Goal: Register for event/course

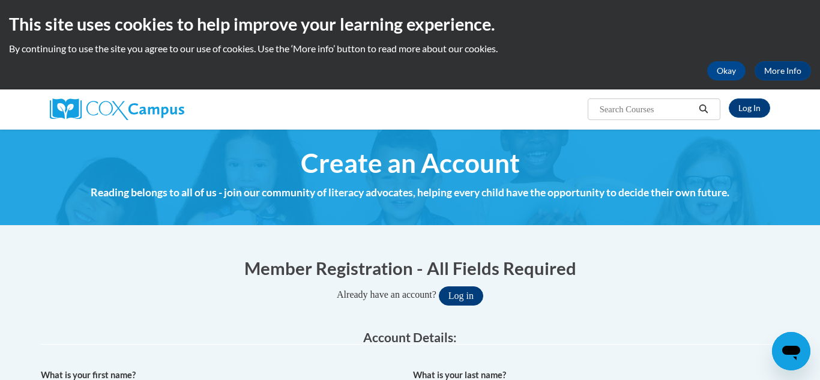
type input "[EMAIL_ADDRESS][DOMAIN_NAME]"
click at [457, 302] on button "Log in" at bounding box center [461, 295] width 44 height 19
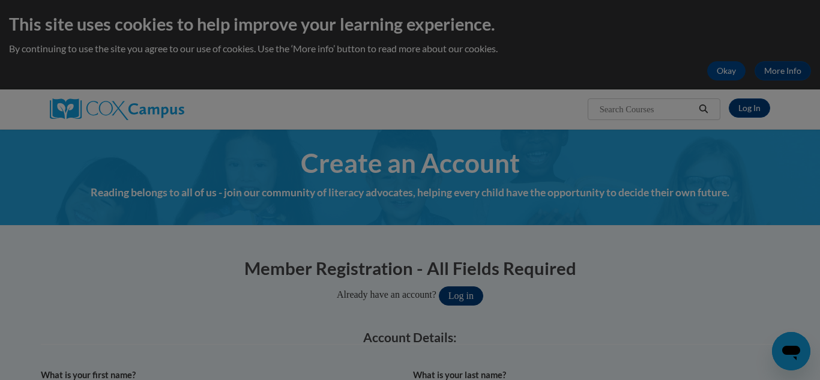
scroll to position [46, 0]
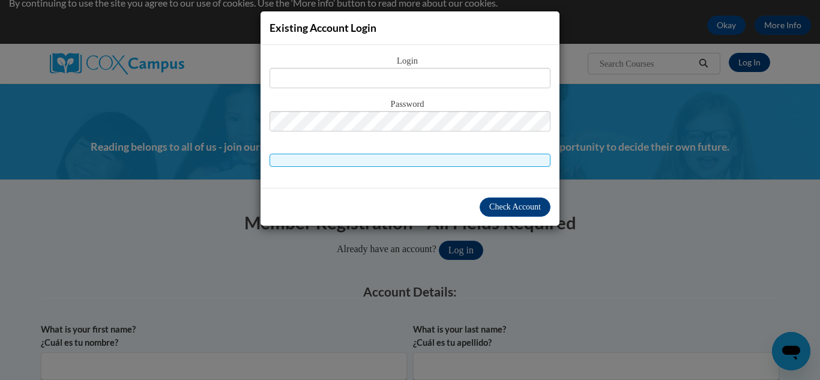
click at [644, 299] on div "Existing Account Login Login Password" at bounding box center [410, 190] width 820 height 380
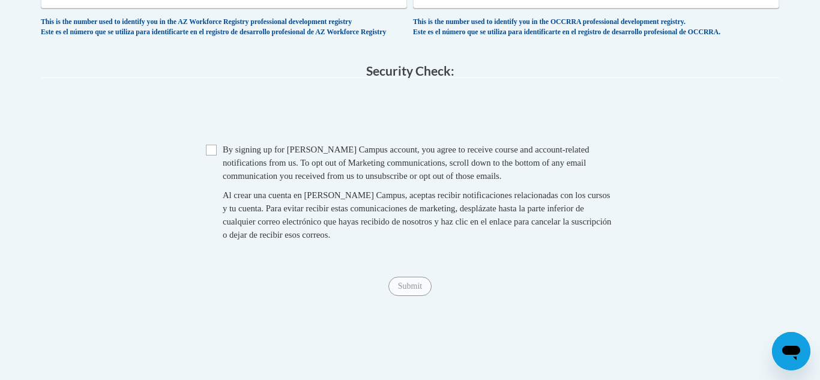
scroll to position [862, 0]
click at [212, 155] on input "Checkbox" at bounding box center [211, 149] width 11 height 11
checkbox input "true"
click at [410, 289] on span "Submit" at bounding box center [410, 285] width 43 height 10
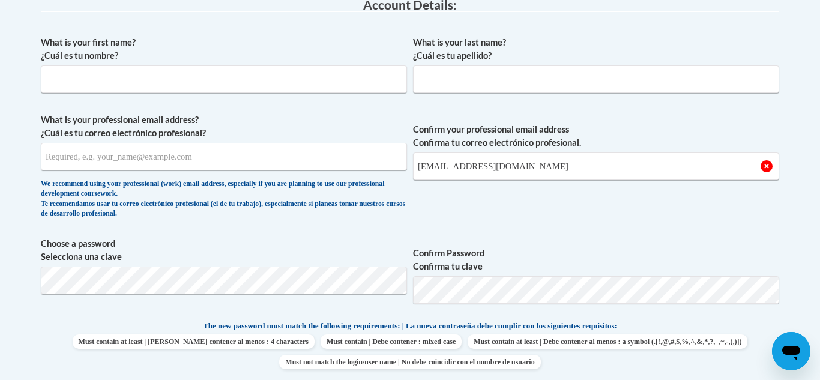
scroll to position [799, 0]
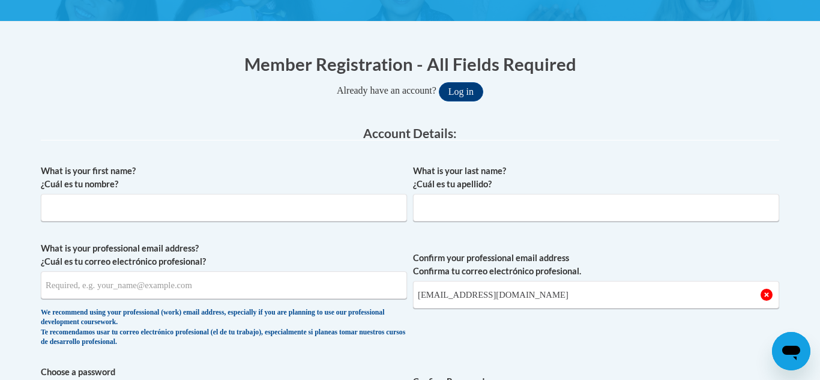
scroll to position [203, 0]
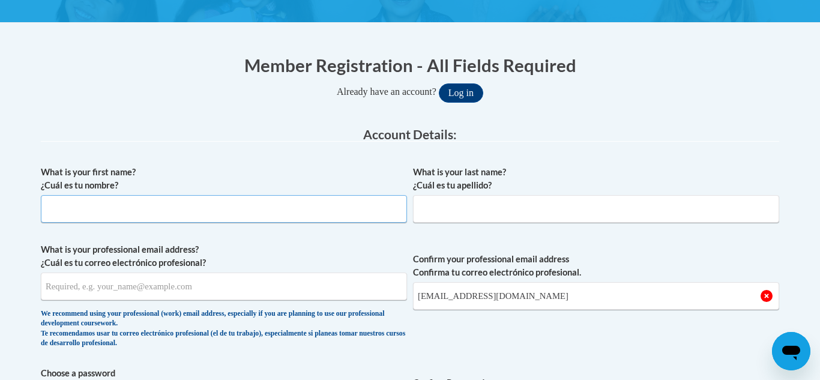
click at [301, 211] on input "What is your first name? ¿Cuál es tu nombre?" at bounding box center [224, 209] width 366 height 28
type input "[PERSON_NAME]"
click at [458, 214] on input "What is your last name? ¿Cuál es tu apellido?" at bounding box center [596, 209] width 366 height 28
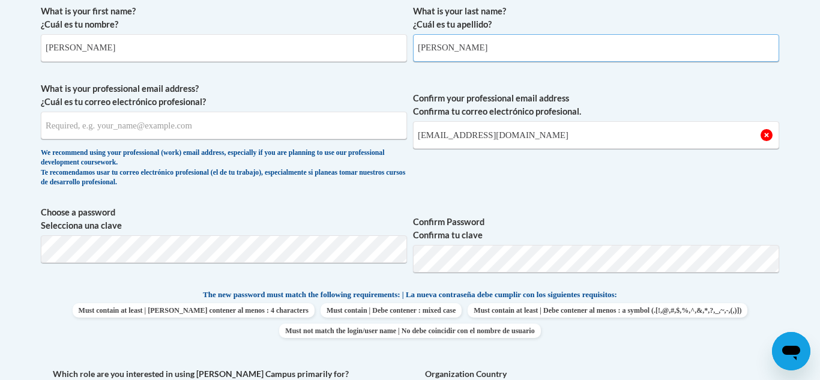
scroll to position [360, 0]
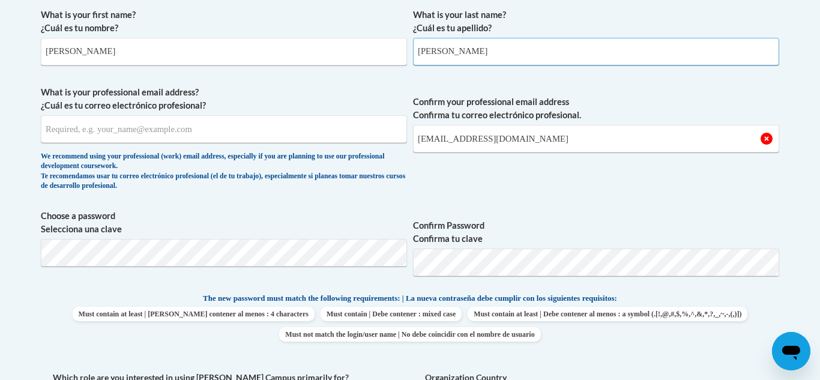
type input "[PERSON_NAME]"
click at [199, 134] on input "What is your professional email address? ¿Cuál es tu correo electrónico profesi…" at bounding box center [224, 129] width 366 height 28
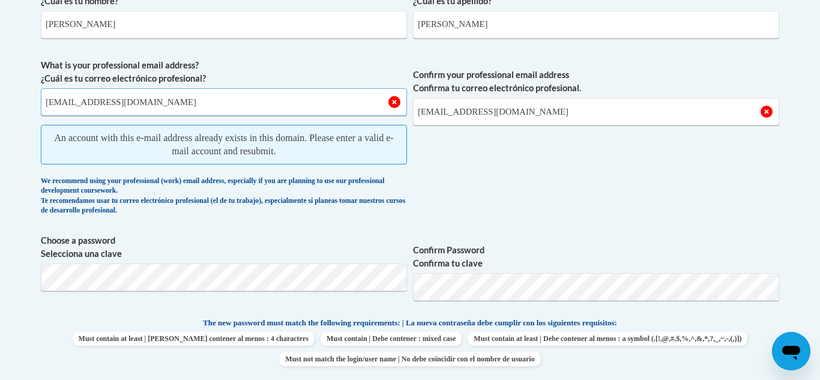
scroll to position [388, 0]
type input "[EMAIL_ADDRESS][DOMAIN_NAME]"
click at [538, 220] on span "Confirm your professional email address Confirma tu correo electrónico profesio…" at bounding box center [596, 139] width 366 height 163
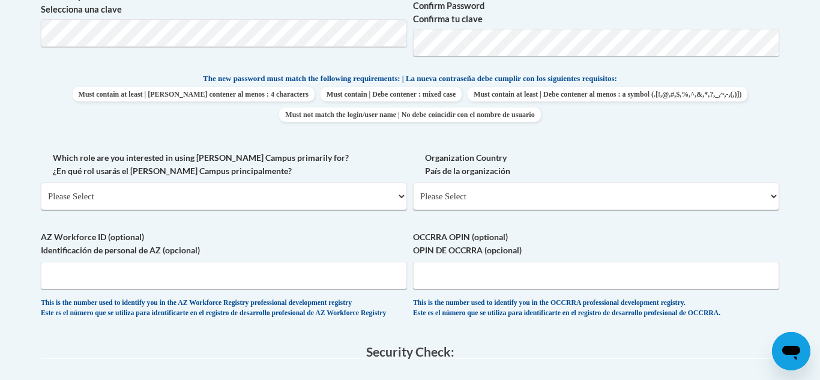
scroll to position [629, 0]
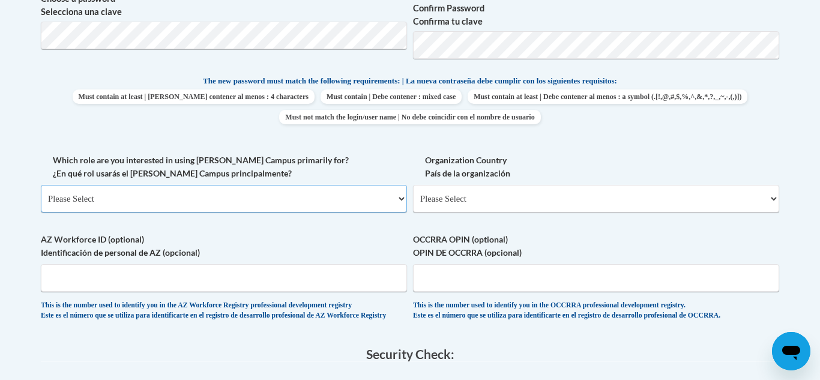
click at [220, 210] on select "Please Select College/University | Colegio/Universidad Community/Nonprofit Part…" at bounding box center [224, 199] width 366 height 28
click at [41, 185] on select "Please Select College/University | Colegio/Universidad Community/Nonprofit Part…" at bounding box center [224, 199] width 366 height 28
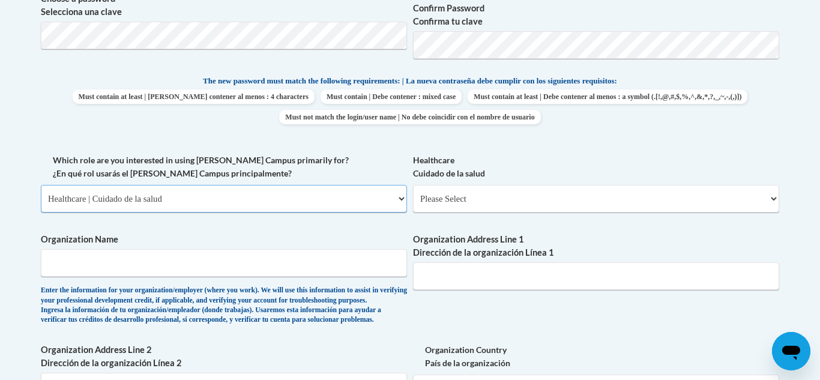
click at [287, 206] on select "Please Select College/University | Colegio/Universidad Community/Nonprofit Part…" at bounding box center [224, 199] width 366 height 28
select select "fbf2d438-af2f-41f8-98f1-81c410e29de3"
click at [41, 185] on select "Please Select College/University | Colegio/Universidad Community/Nonprofit Part…" at bounding box center [224, 199] width 366 height 28
click at [773, 202] on select "Please Select Early Learning/Daycare Teacher/Family Home Care Provider | Maestr…" at bounding box center [596, 199] width 366 height 28
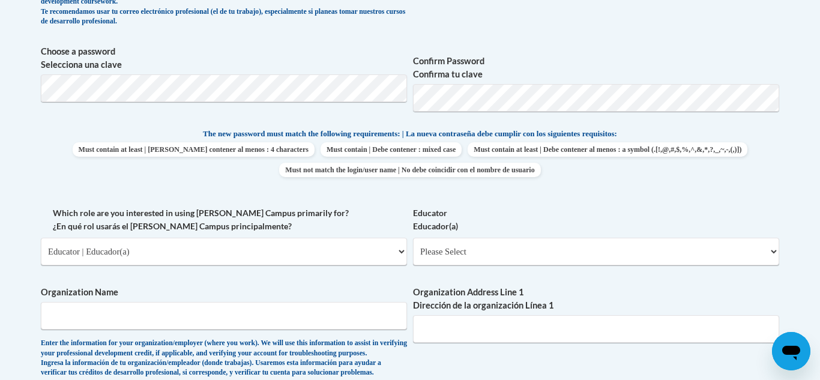
scroll to position [628, 0]
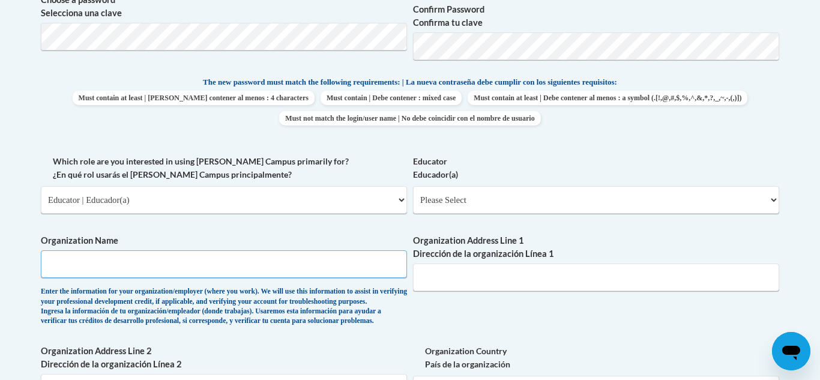
click at [365, 268] on input "Organization Name" at bounding box center [224, 264] width 366 height 28
type input "Childtime"
click at [514, 281] on input "Organization Address Line 1 Dirección de la organización Línea 1" at bounding box center [596, 278] width 366 height 28
type input "[STREET_ADDRESS][PERSON_NAME]. [GEOGRAPHIC_DATA]"
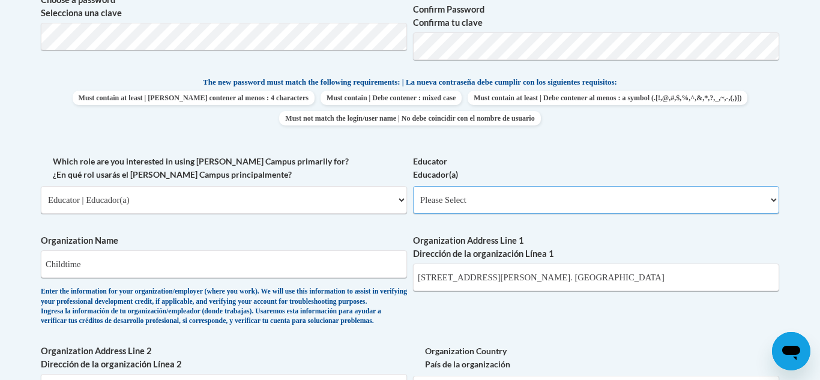
click at [774, 204] on select "Please Select Early Learning/Daycare Teacher/Family Home Care Provider | Maestr…" at bounding box center [596, 200] width 366 height 28
click at [413, 186] on select "Please Select Early Learning/Daycare Teacher/Family Home Care Provider | Maestr…" at bounding box center [596, 200] width 366 height 28
click at [775, 201] on select "Please Select Early Learning/Daycare Teacher/Family Home Care Provider | Maestr…" at bounding box center [596, 200] width 366 height 28
select select "8e1a676a-2f1d-4924-8ba1-6ffde03e8dcb"
click at [413, 186] on select "Please Select Early Learning/Daycare Teacher/Family Home Care Provider | Maestr…" at bounding box center [596, 200] width 366 height 28
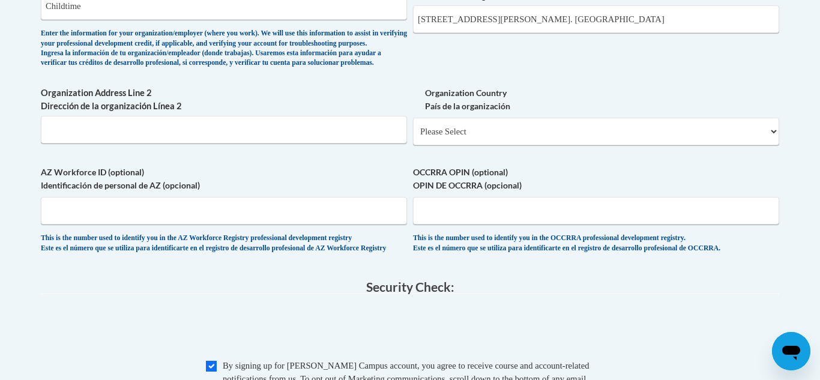
scroll to position [888, 0]
click at [769, 144] on select "Please Select [GEOGRAPHIC_DATA] | [GEOGRAPHIC_DATA] Outside of [GEOGRAPHIC_DATA…" at bounding box center [596, 131] width 366 height 28
select select "ad49bcad-a171-4b2e-b99c-48b446064914"
click at [413, 136] on select "Please Select [GEOGRAPHIC_DATA] | [GEOGRAPHIC_DATA] Outside of [GEOGRAPHIC_DATA…" at bounding box center [596, 131] width 366 height 28
select select
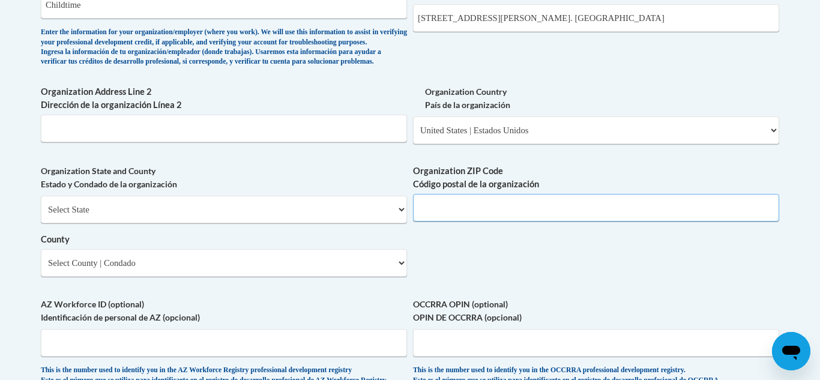
click at [462, 222] on input "Organization ZIP Code Código postal de la organización" at bounding box center [596, 208] width 366 height 28
type input "20814"
click at [400, 223] on select "Select State [US_STATE] [US_STATE] [US_STATE] [US_STATE] [US_STATE] [US_STATE] …" at bounding box center [224, 210] width 366 height 28
select select "[US_STATE]"
click at [41, 216] on select "Select State [US_STATE] [US_STATE] [US_STATE] [US_STATE] [US_STATE] [US_STATE] …" at bounding box center [224, 210] width 366 height 28
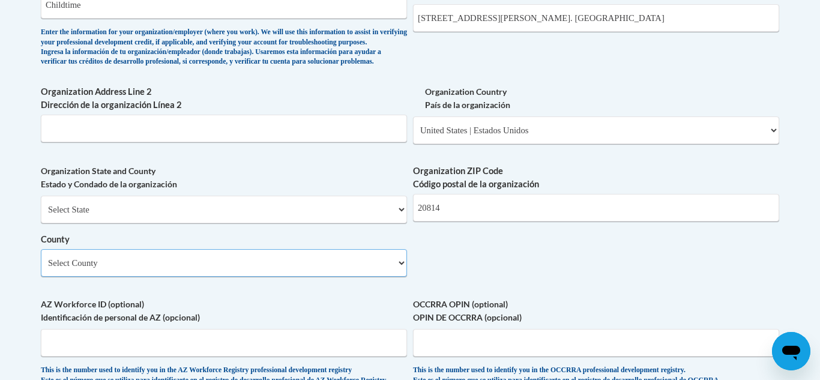
click at [399, 277] on select "Select County [PERSON_NAME] [GEOGRAPHIC_DATA] [GEOGRAPHIC_DATA] [PERSON_NAME] […" at bounding box center [224, 263] width 366 height 28
select select "Montgomery"
click at [41, 269] on select "Select County [PERSON_NAME] [GEOGRAPHIC_DATA] [GEOGRAPHIC_DATA] [PERSON_NAME] […" at bounding box center [224, 263] width 366 height 28
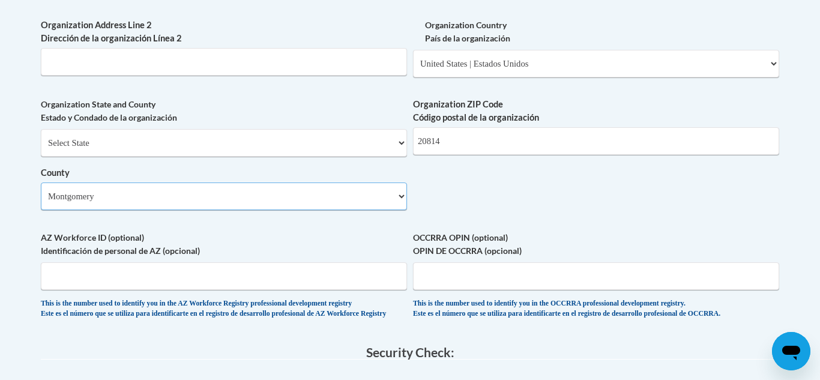
scroll to position [965, 0]
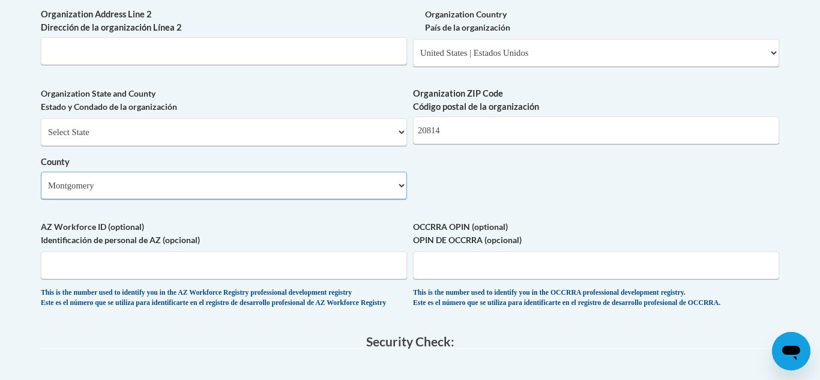
click at [400, 199] on select "Select County [PERSON_NAME] [GEOGRAPHIC_DATA] [GEOGRAPHIC_DATA] [PERSON_NAME] […" at bounding box center [224, 186] width 366 height 28
click at [215, 279] on input "AZ Workforce ID (optional) Identificación de personal de AZ (opcional)" at bounding box center [224, 266] width 366 height 28
type input "0809"
click at [446, 279] on input "OCCRRA OPIN (optional) OPIN DE OCCRRA (opcional)" at bounding box center [596, 266] width 366 height 28
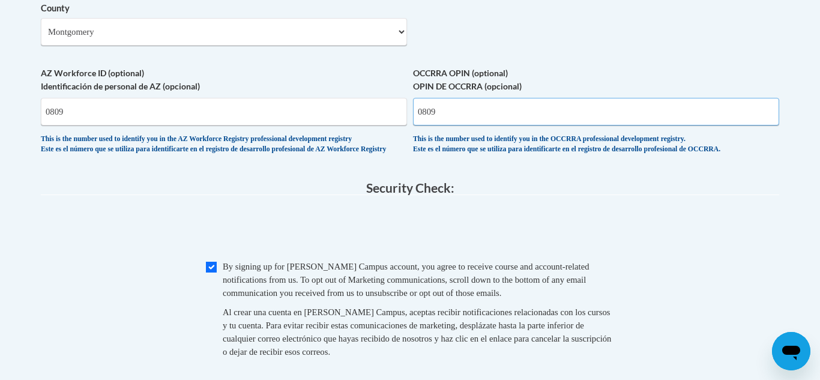
scroll to position [1121, 0]
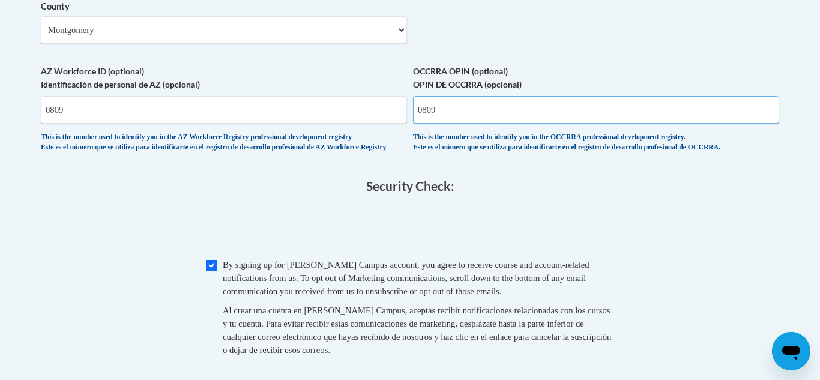
type input "0809"
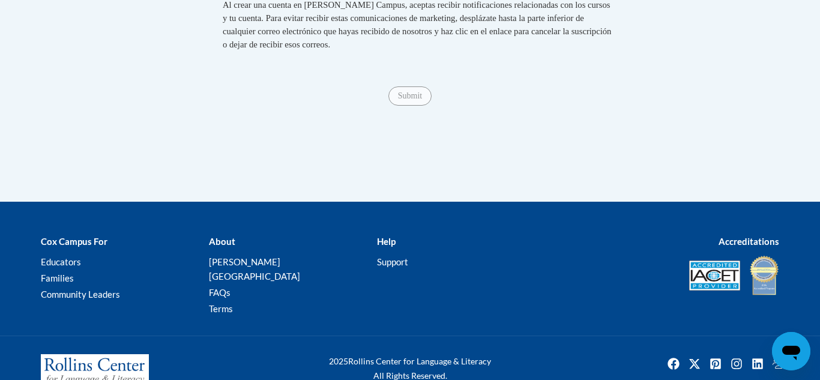
scroll to position [1428, 0]
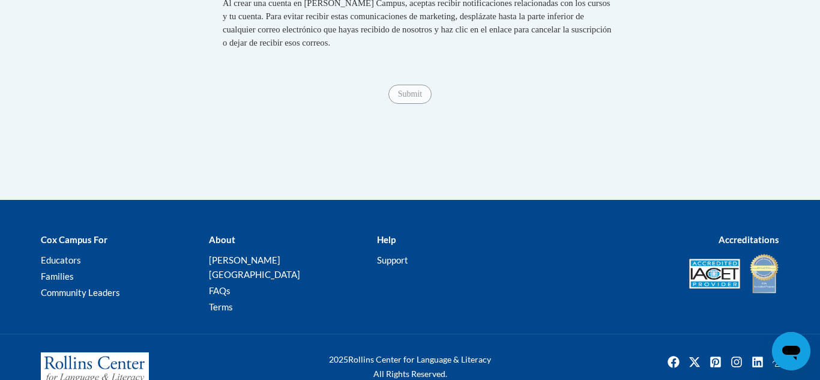
click at [407, 104] on div "Submit Submit" at bounding box center [410, 94] width 739 height 19
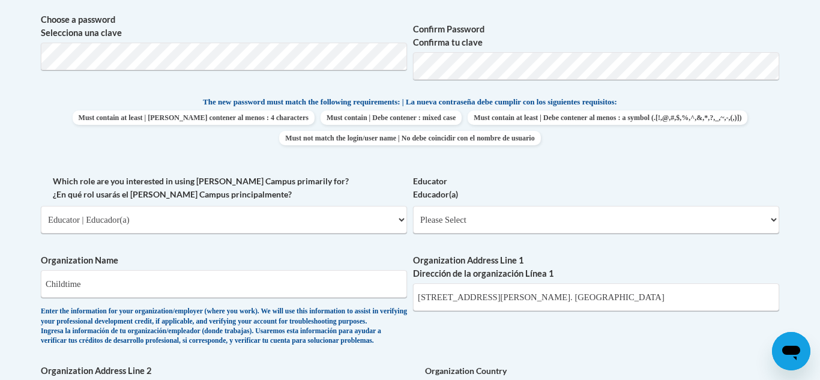
scroll to position [608, 0]
click at [771, 223] on select "Please Select Early Learning/Daycare Teacher/Family Home Care Provider | Maestr…" at bounding box center [596, 221] width 366 height 28
select select "6732b29e-f5f4-40e4-a595-7dafd2b8fb29"
click at [413, 207] on select "Please Select Early Learning/Daycare Teacher/Family Home Care Provider | Maestr…" at bounding box center [596, 221] width 366 height 28
select select "null"
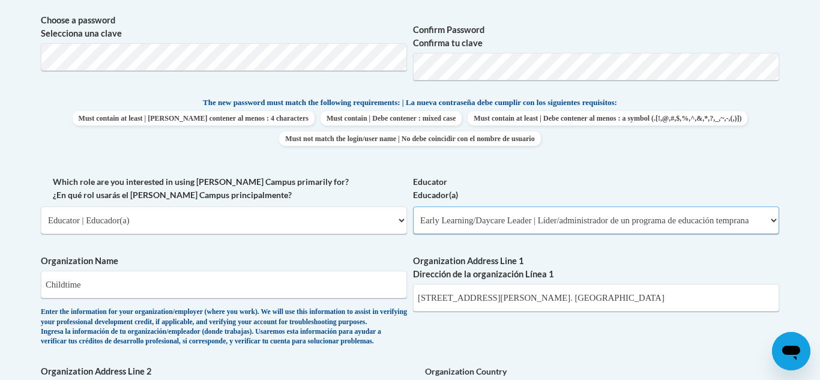
select select "null"
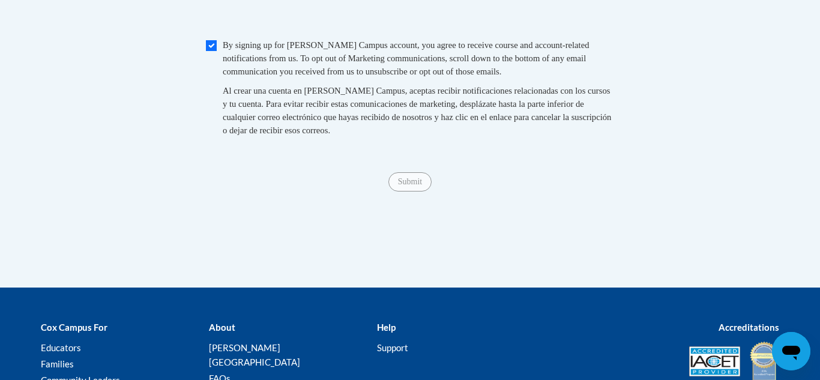
scroll to position [1333, 0]
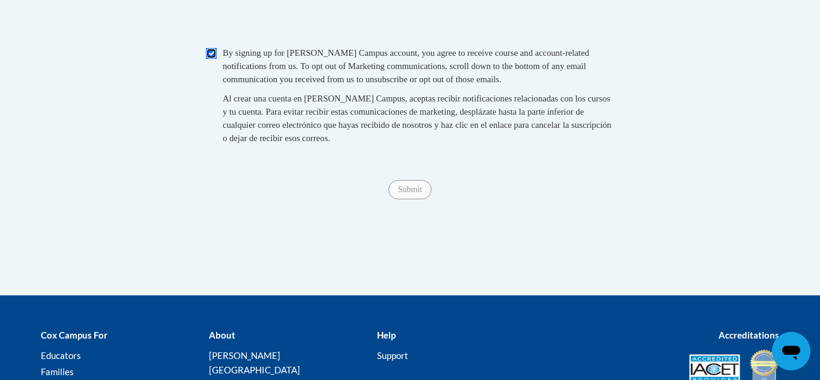
click at [207, 59] on input "Checkbox" at bounding box center [211, 53] width 11 height 11
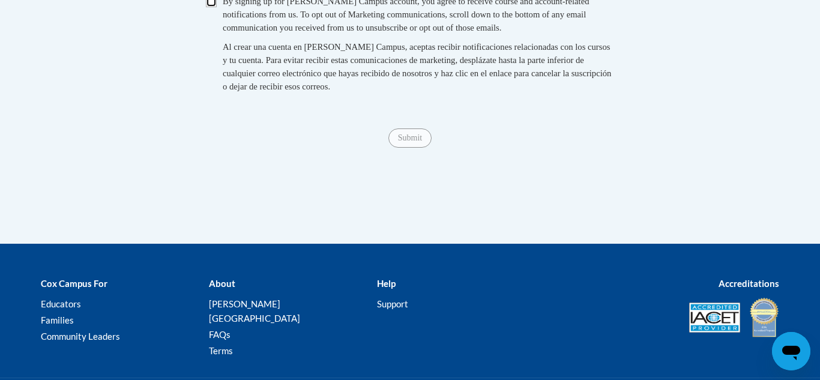
scroll to position [1281, 0]
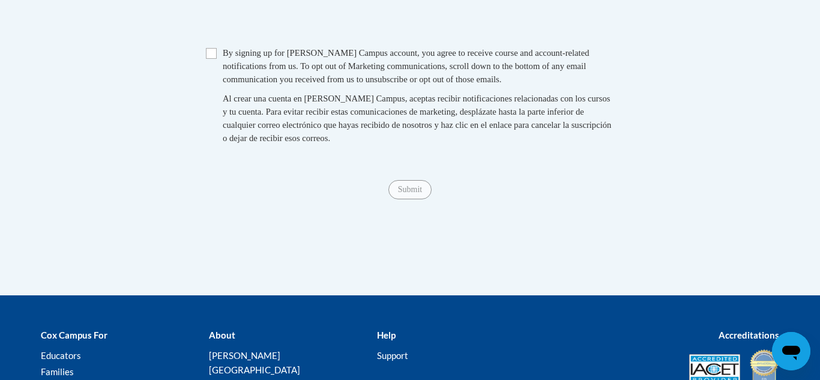
click at [210, 95] on span "Checkbox By signing up for [PERSON_NAME] Campus account, you agree to receive c…" at bounding box center [410, 101] width 408 height 111
click at [209, 59] on input "Checkbox" at bounding box center [211, 53] width 11 height 11
checkbox input "true"
click at [414, 199] on div "Submit Submit" at bounding box center [410, 189] width 739 height 19
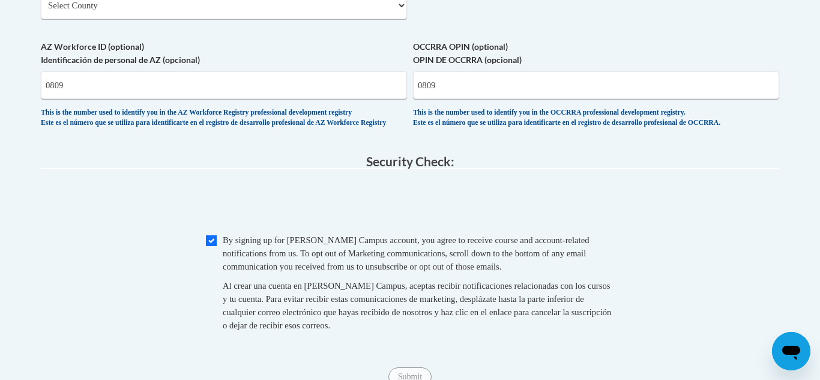
scroll to position [1093, 0]
click at [291, 100] on input "0809" at bounding box center [224, 86] width 366 height 28
type input "0"
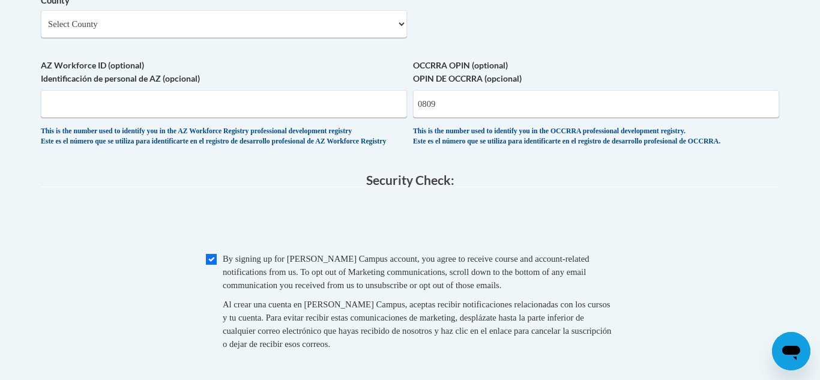
scroll to position [1076, 0]
click at [245, 117] on input "AZ Workforce ID (optional) Identificación de personal de AZ (opcional)" at bounding box center [224, 103] width 366 height 28
type input "a"
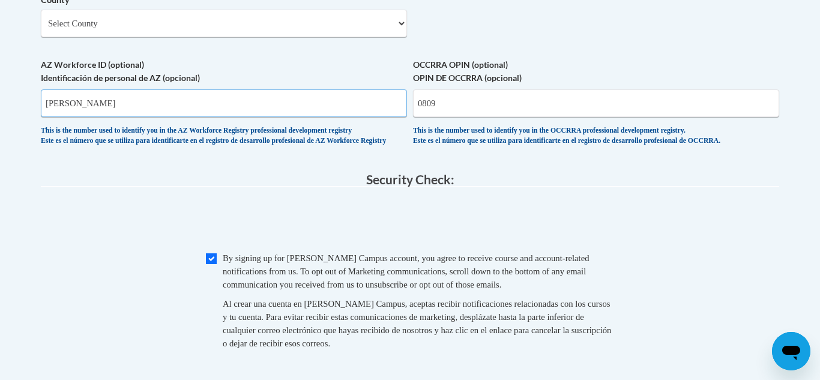
type input "[PERSON_NAME]"
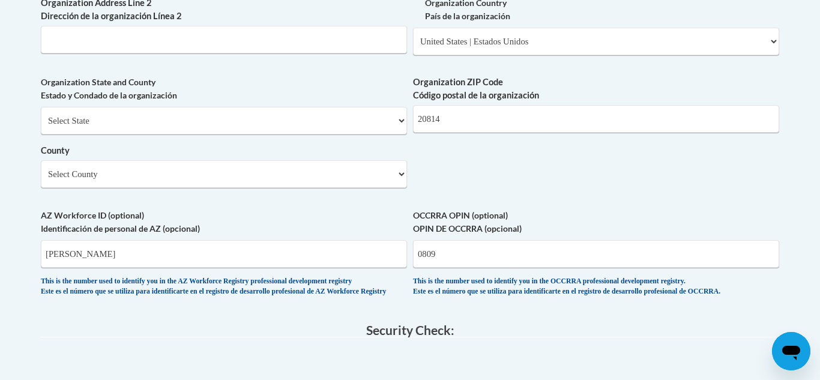
scroll to position [924, 0]
click at [404, 189] on select "Select County [PERSON_NAME] [GEOGRAPHIC_DATA] [GEOGRAPHIC_DATA] [PERSON_NAME] […" at bounding box center [224, 176] width 366 height 28
select select "Montgomery"
click at [41, 181] on select "Select County [PERSON_NAME] [GEOGRAPHIC_DATA] [GEOGRAPHIC_DATA] [PERSON_NAME] […" at bounding box center [224, 176] width 366 height 28
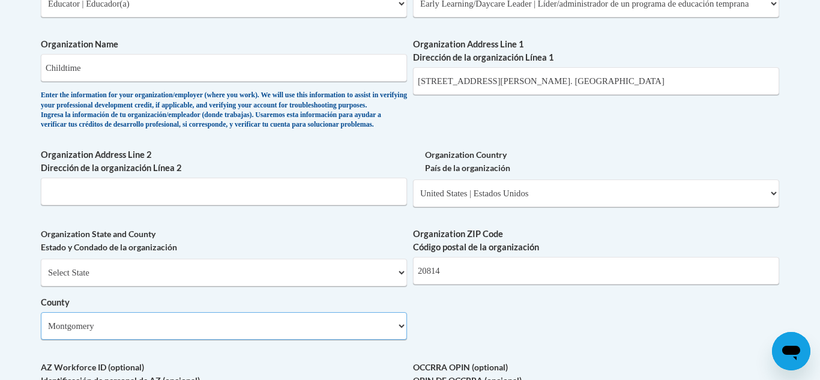
scroll to position [769, 0]
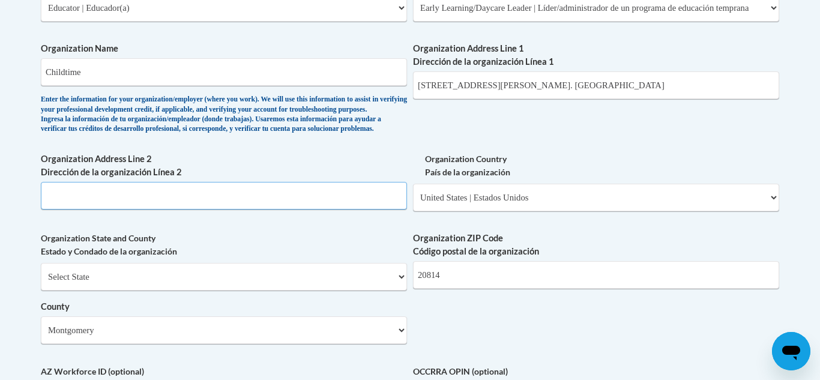
click at [170, 210] on input "Organization Address Line 2 Dirección de la organización Línea 2" at bounding box center [224, 196] width 366 height 28
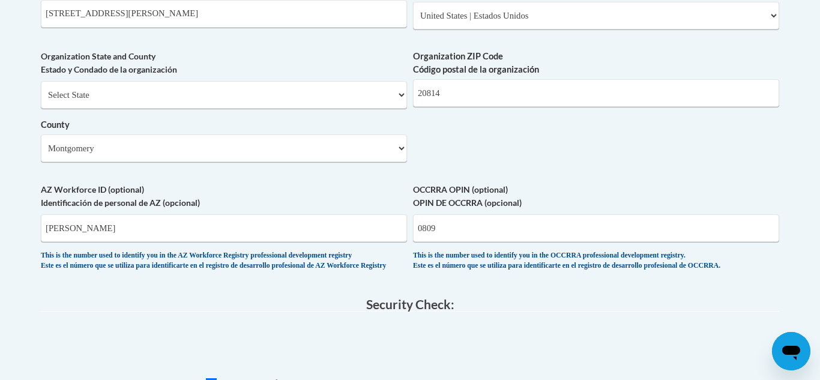
scroll to position [948, 0]
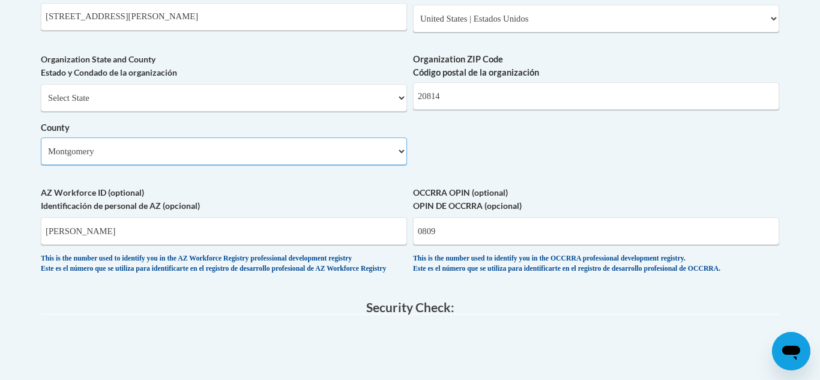
click at [165, 165] on select "Select County [PERSON_NAME] [GEOGRAPHIC_DATA] [GEOGRAPHIC_DATA] [PERSON_NAME] […" at bounding box center [224, 152] width 366 height 28
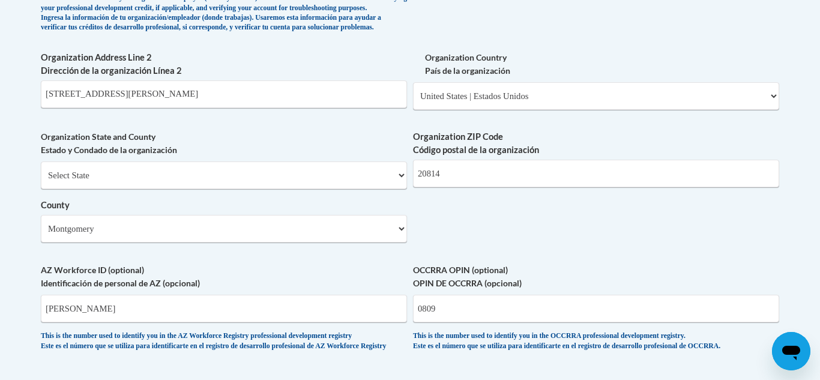
scroll to position [870, 0]
click at [196, 109] on input "[STREET_ADDRESS][PERSON_NAME]" at bounding box center [224, 95] width 366 height 28
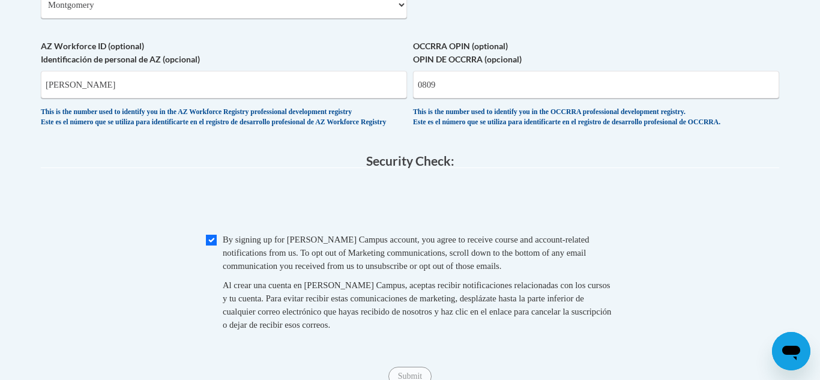
scroll to position [1097, 0]
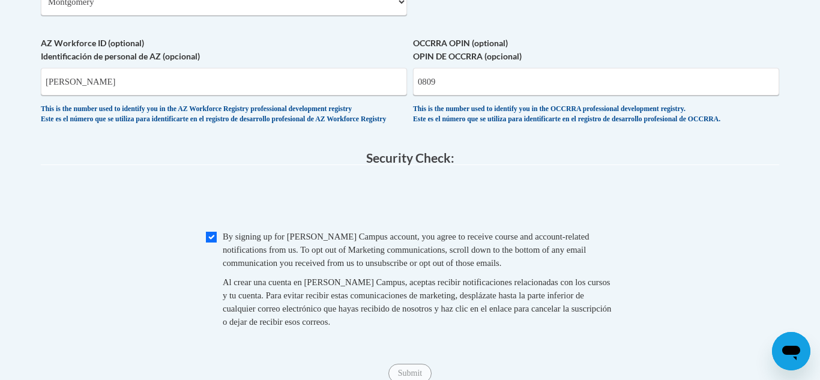
type input "[STREET_ADDRESS][PERSON_NAME]"
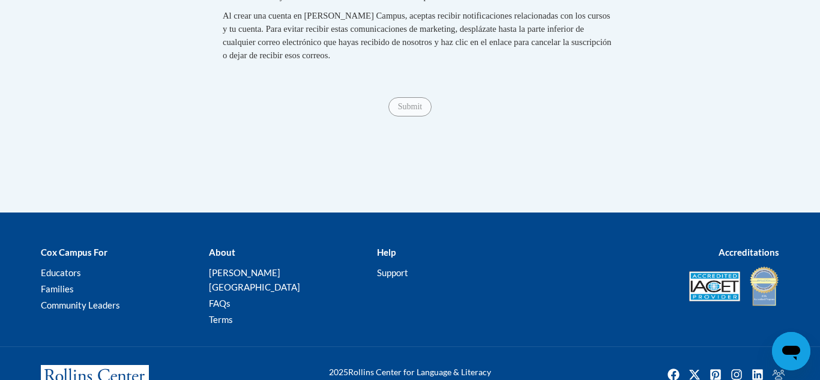
click at [416, 111] on span "Submit" at bounding box center [410, 106] width 43 height 10
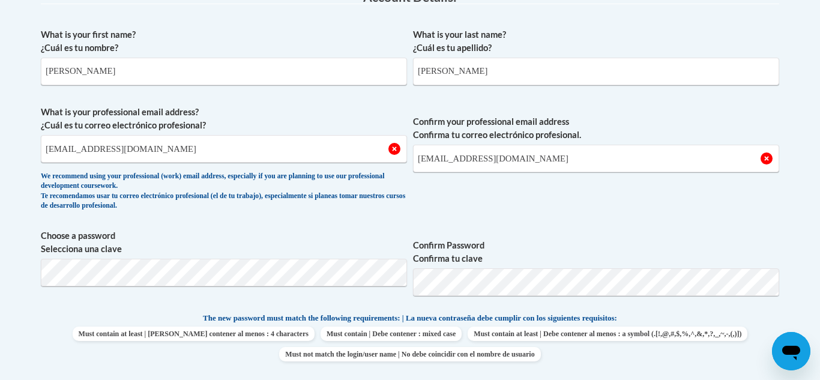
scroll to position [340, 0]
click at [205, 77] on input "[PERSON_NAME]" at bounding box center [224, 72] width 366 height 28
click at [644, 32] on label "What is your last name? ¿Cuál es tu apellido?" at bounding box center [596, 42] width 366 height 26
click at [644, 58] on input "[PERSON_NAME]" at bounding box center [596, 72] width 366 height 28
click at [387, 150] on input "[EMAIL_ADDRESS][DOMAIN_NAME]" at bounding box center [224, 150] width 366 height 28
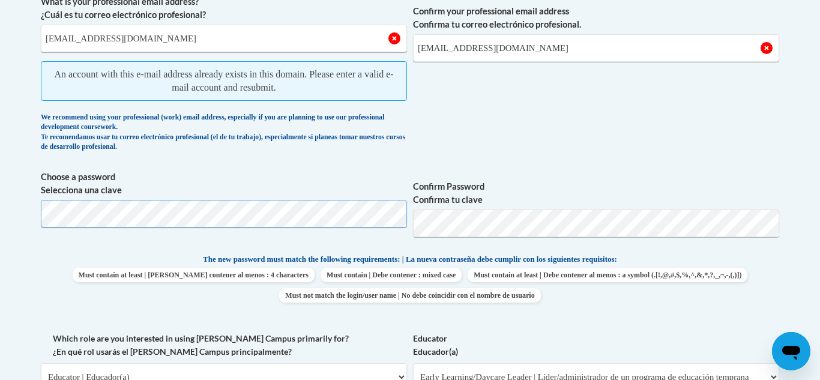
scroll to position [452, 0]
click at [324, 84] on span "An account with this e-mail address already exists in this domain. Please enter…" at bounding box center [224, 81] width 366 height 40
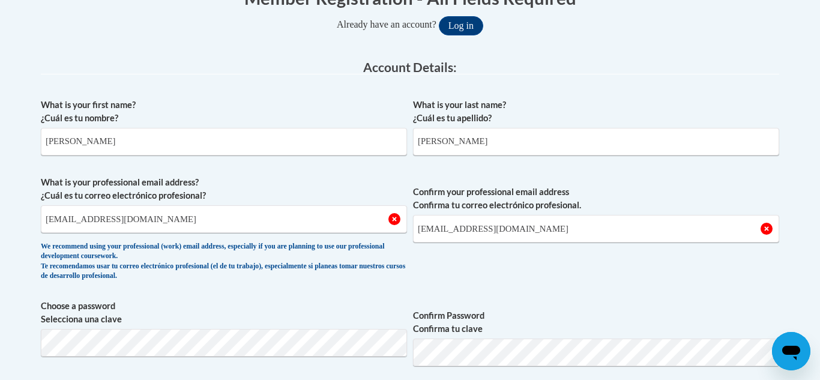
scroll to position [267, 0]
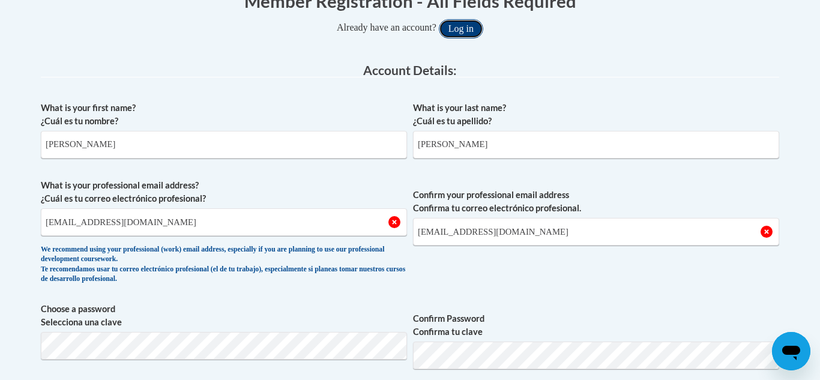
click at [467, 35] on button "Log in" at bounding box center [461, 28] width 44 height 19
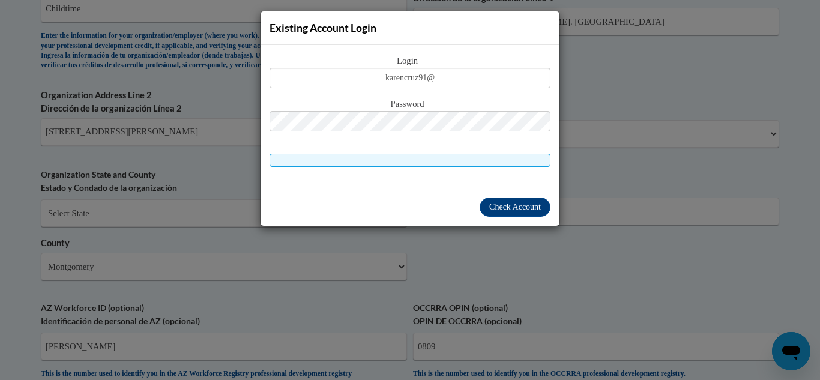
scroll to position [1142, 0]
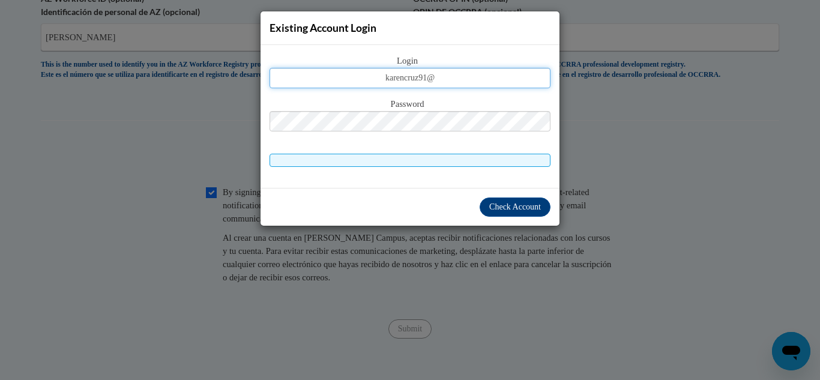
click at [472, 82] on input "karencruz91@" at bounding box center [410, 78] width 281 height 20
type input "[EMAIL_ADDRESS][DOMAIN_NAME]"
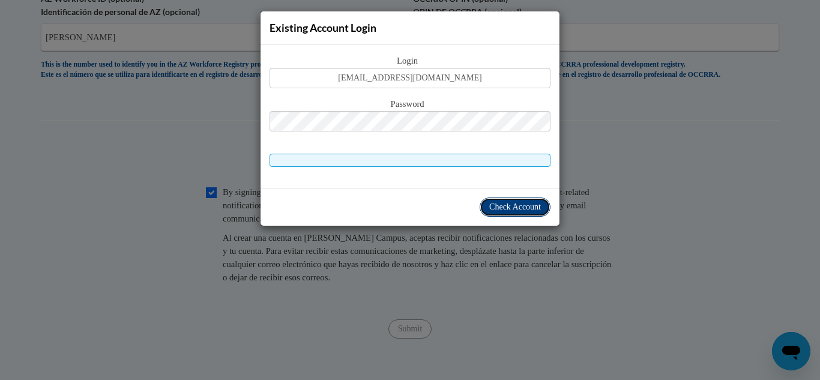
click at [517, 209] on span "Check Account" at bounding box center [515, 206] width 52 height 9
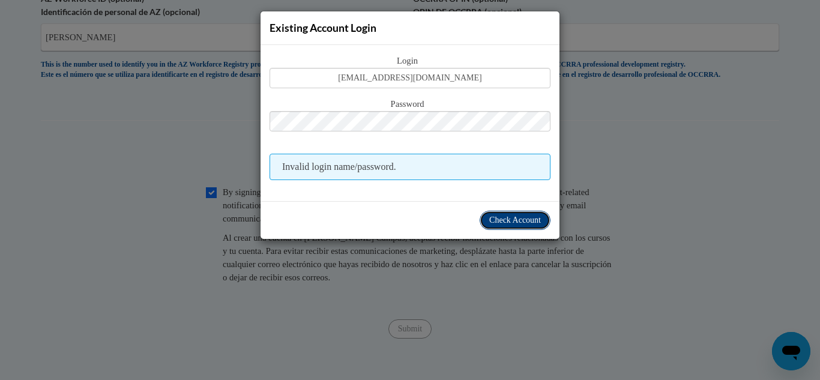
click at [524, 226] on button "Check Account" at bounding box center [515, 220] width 71 height 19
click at [518, 221] on span "Check Account" at bounding box center [515, 220] width 52 height 9
click at [523, 229] on button "Check Account" at bounding box center [515, 220] width 71 height 19
click at [524, 221] on span "Check Account" at bounding box center [515, 220] width 52 height 9
click at [523, 220] on span "Check Account" at bounding box center [515, 220] width 52 height 9
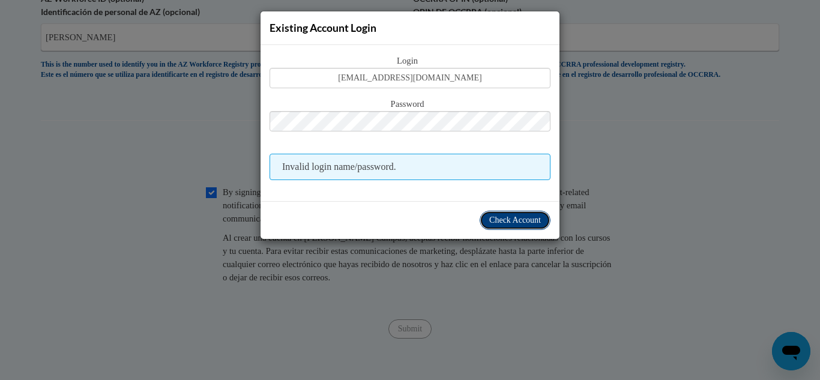
click at [515, 228] on button "Check Account" at bounding box center [515, 220] width 71 height 19
click at [526, 226] on button "Check Account" at bounding box center [515, 220] width 71 height 19
click at [533, 228] on button "Check Account" at bounding box center [515, 220] width 71 height 19
click at [504, 216] on span "Check Account" at bounding box center [515, 220] width 52 height 9
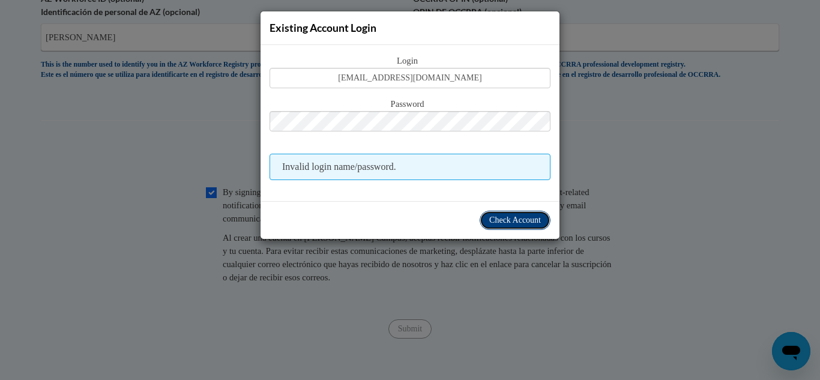
click at [504, 216] on span "Check Account" at bounding box center [515, 220] width 52 height 9
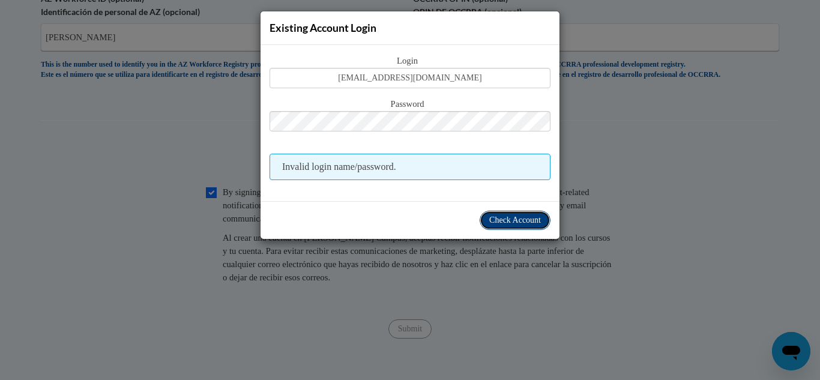
click at [504, 216] on span "Check Account" at bounding box center [515, 220] width 52 height 9
click at [503, 217] on span "Check Account" at bounding box center [515, 220] width 52 height 9
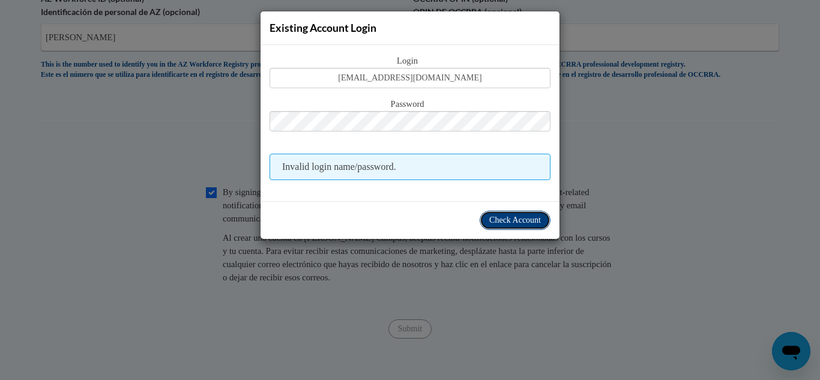
click at [527, 221] on span "Check Account" at bounding box center [515, 220] width 52 height 9
click at [513, 236] on div "Check Account" at bounding box center [410, 220] width 299 height 38
click at [503, 221] on span "Check Account" at bounding box center [515, 220] width 52 height 9
click at [523, 227] on button "Check Account" at bounding box center [515, 220] width 71 height 19
click at [521, 228] on button "Check Account" at bounding box center [515, 220] width 71 height 19
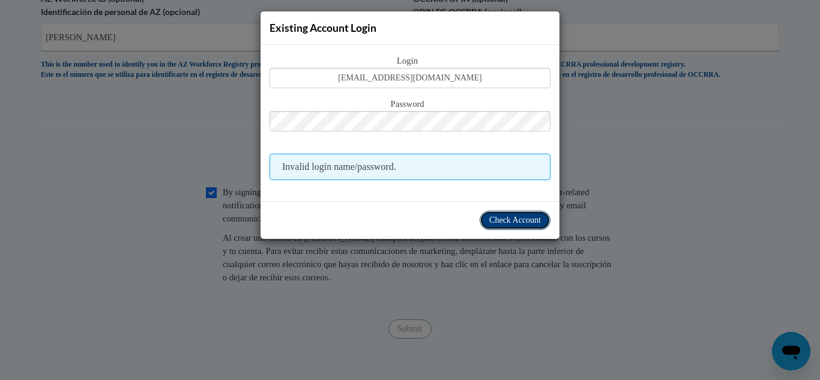
click at [522, 228] on button "Check Account" at bounding box center [515, 220] width 71 height 19
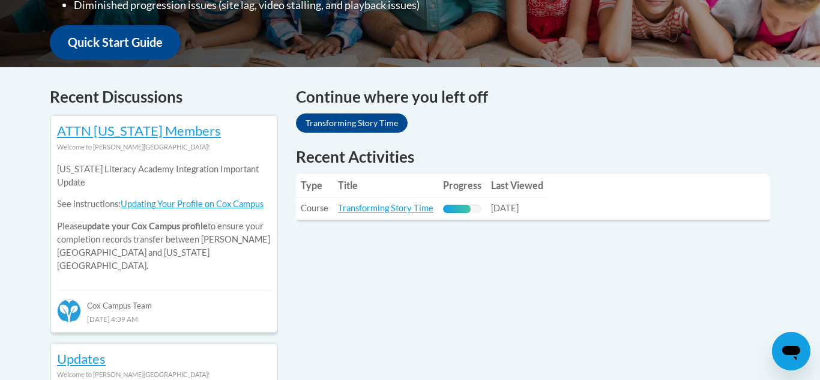
scroll to position [443, 0]
click at [326, 205] on span "Course" at bounding box center [315, 209] width 28 height 10
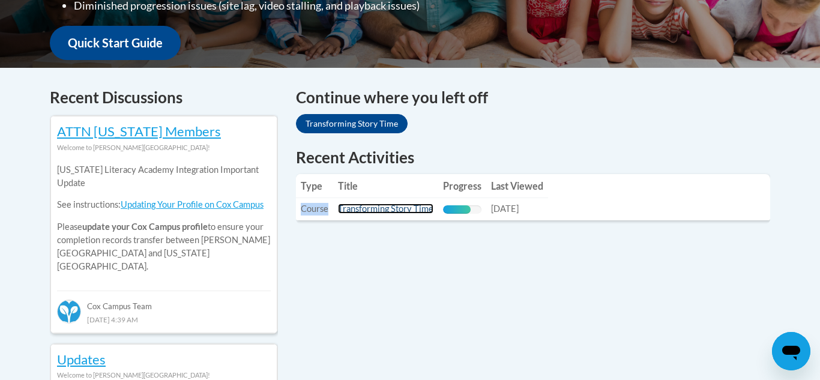
click at [398, 212] on link "Transforming Story Time" at bounding box center [385, 209] width 95 height 10
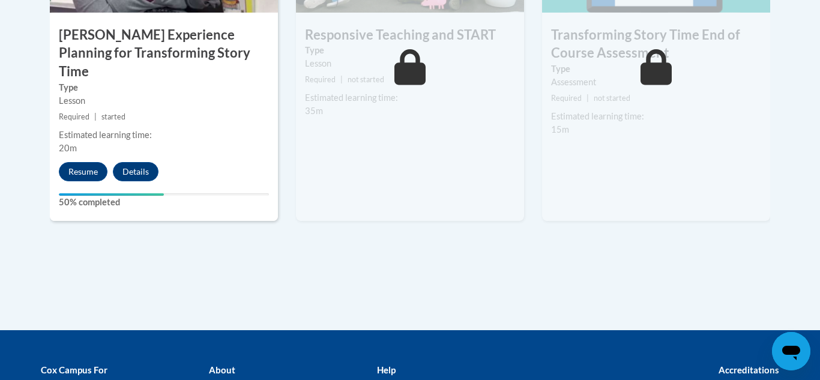
scroll to position [1172, 0]
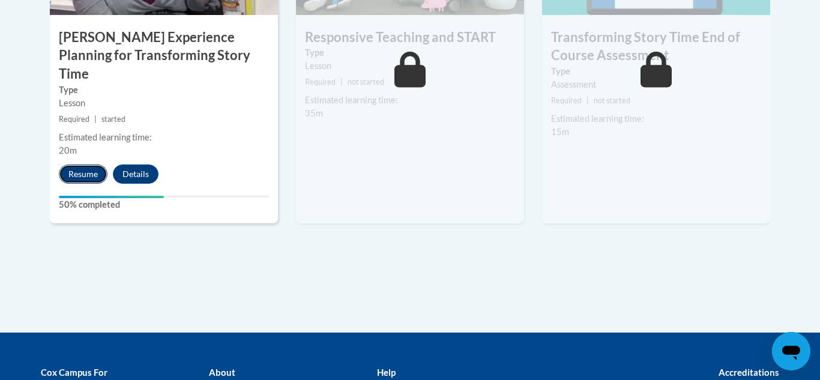
click at [89, 165] on button "Resume" at bounding box center [83, 174] width 49 height 19
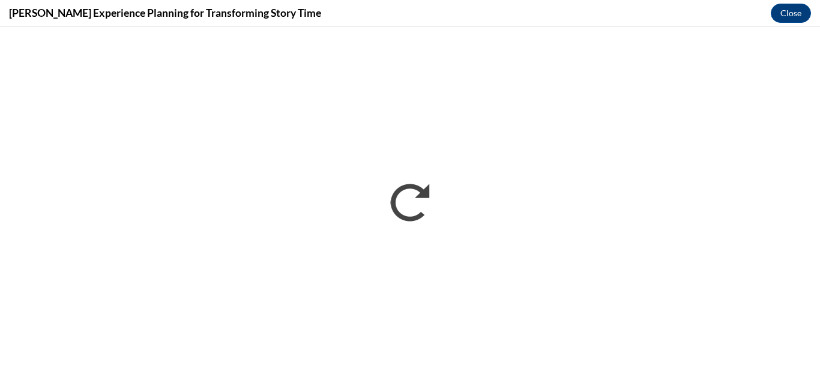
scroll to position [0, 0]
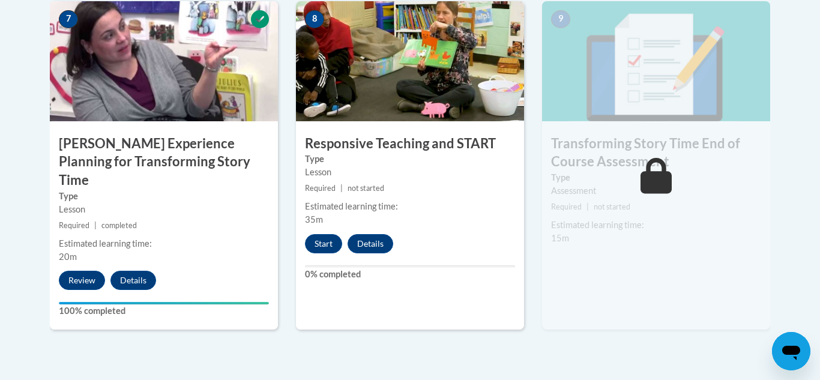
scroll to position [1066, 0]
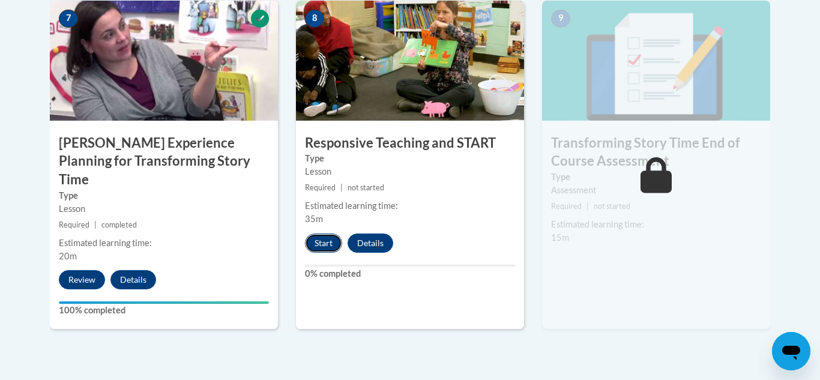
click at [327, 249] on button "Start" at bounding box center [323, 243] width 37 height 19
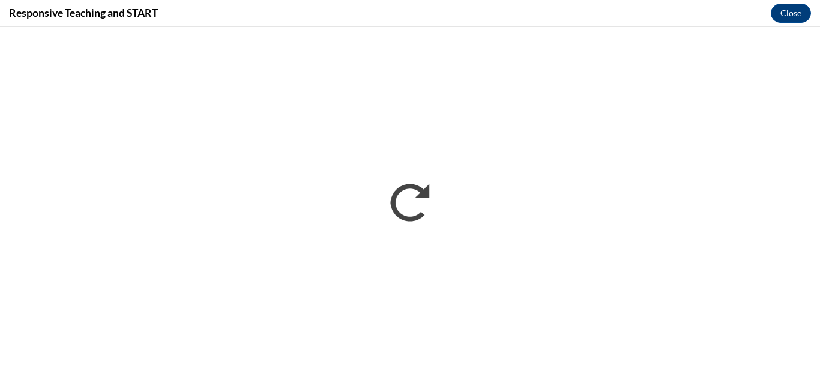
scroll to position [0, 0]
